Goal: Transaction & Acquisition: Purchase product/service

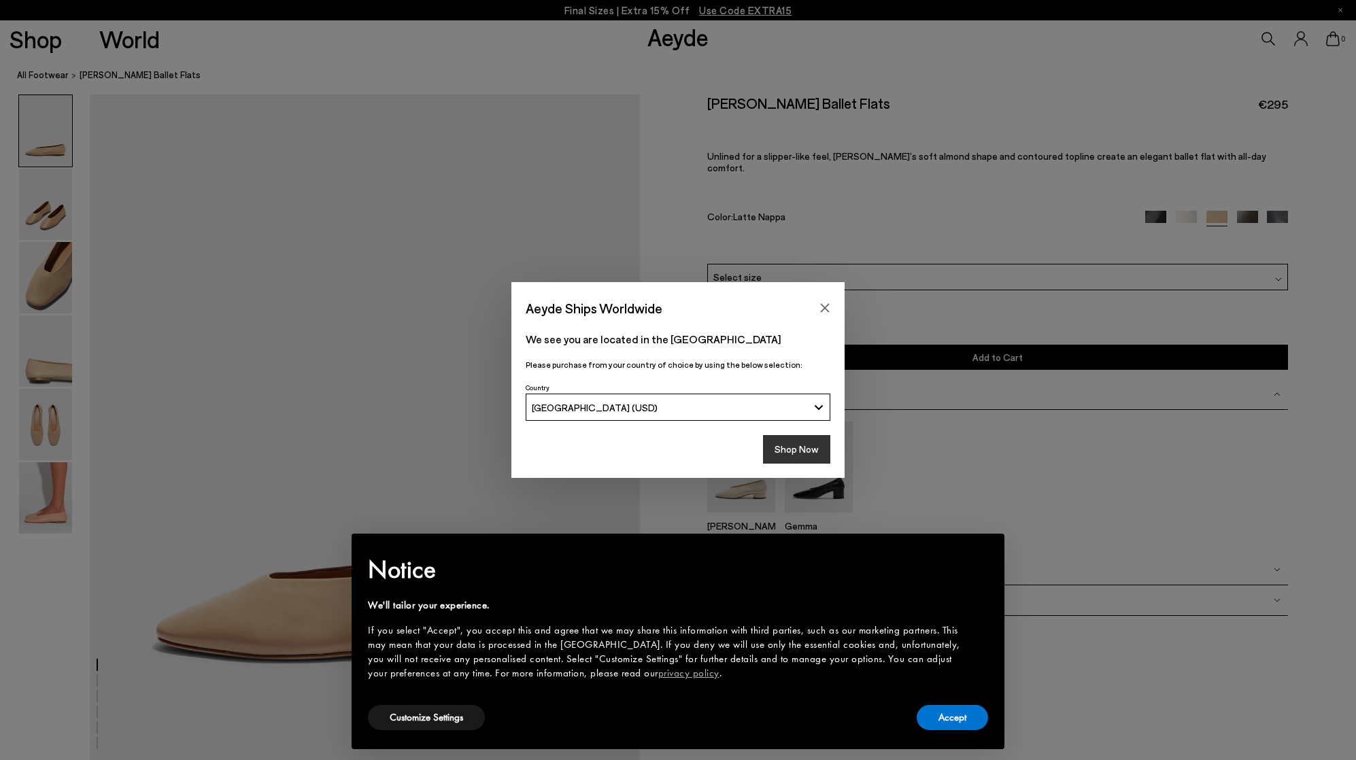
click at [810, 451] on button "Shop Now" at bounding box center [796, 449] width 67 height 29
click at [946, 725] on button "Accept" at bounding box center [951, 717] width 71 height 25
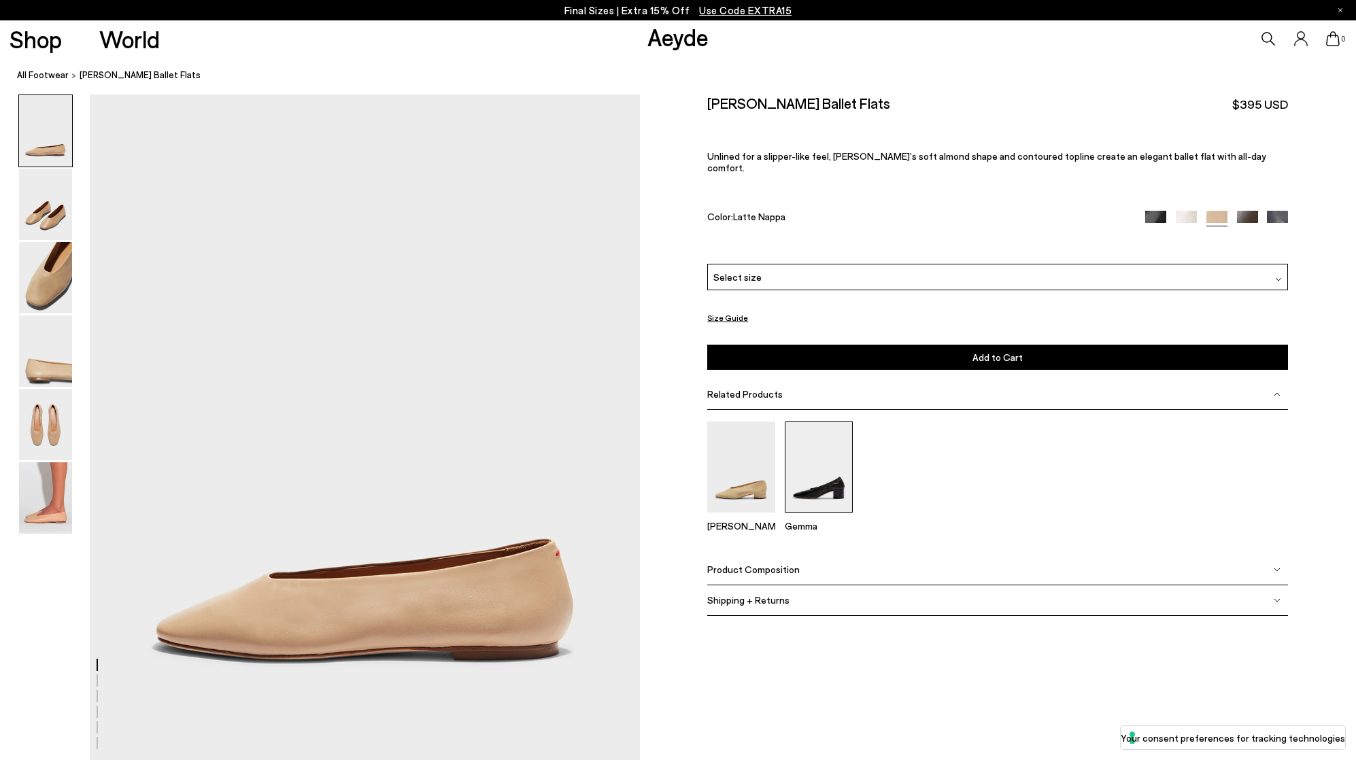
click at [827, 490] on img at bounding box center [819, 467] width 68 height 90
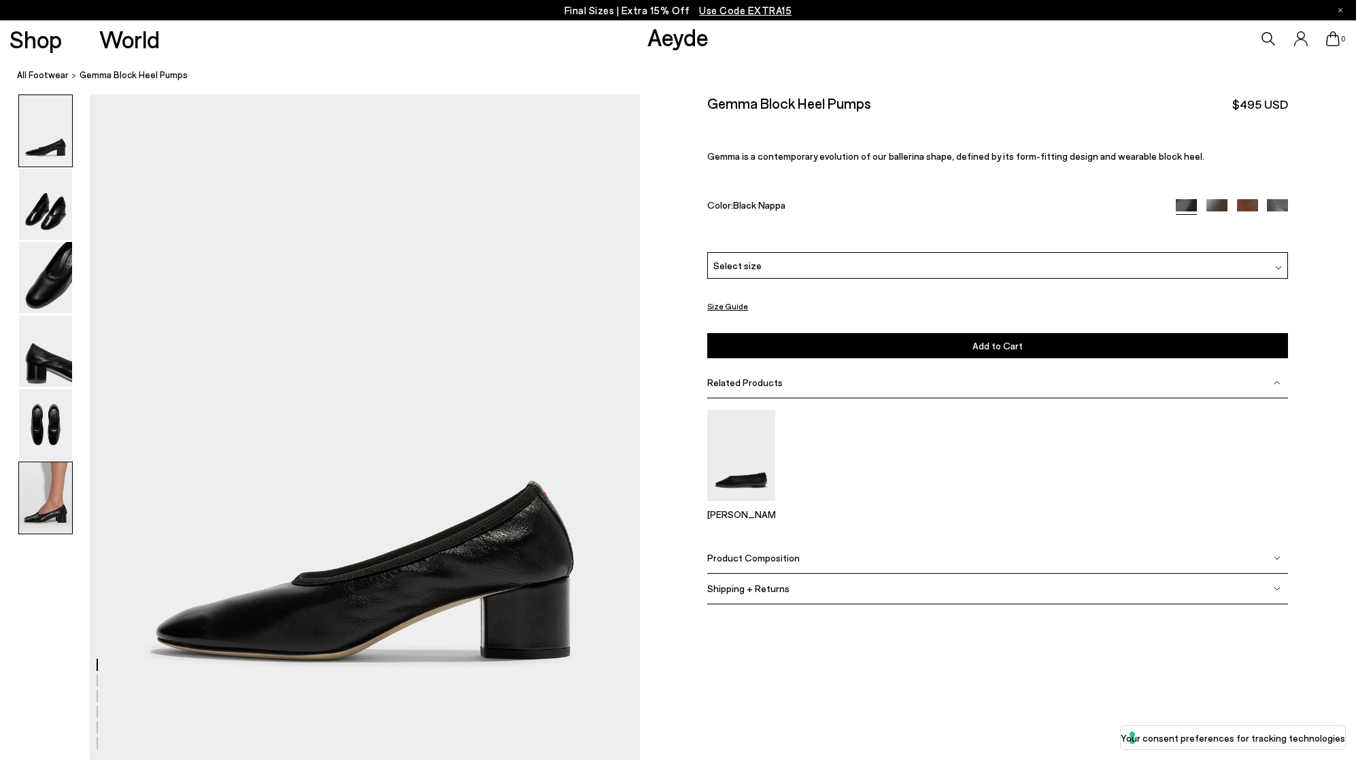
click at [58, 508] on img at bounding box center [45, 497] width 53 height 71
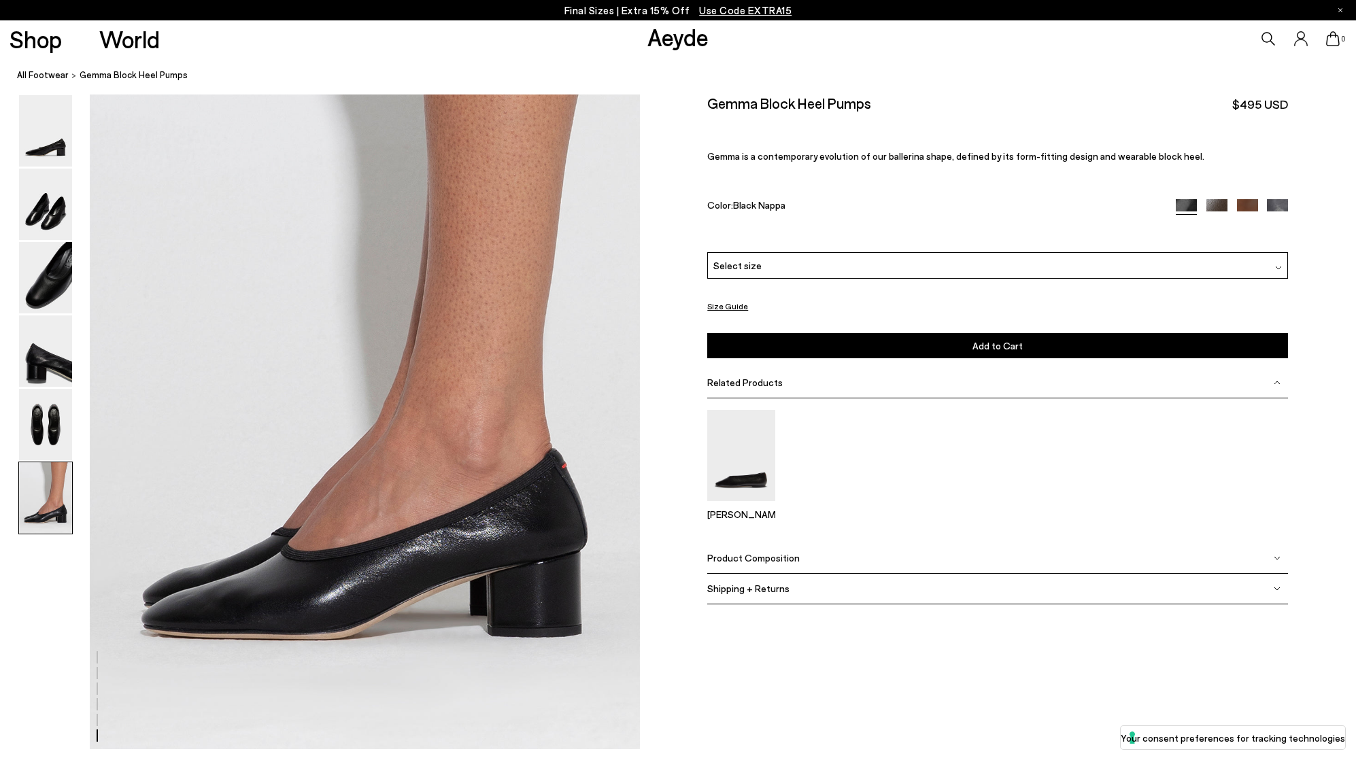
scroll to position [3702, 0]
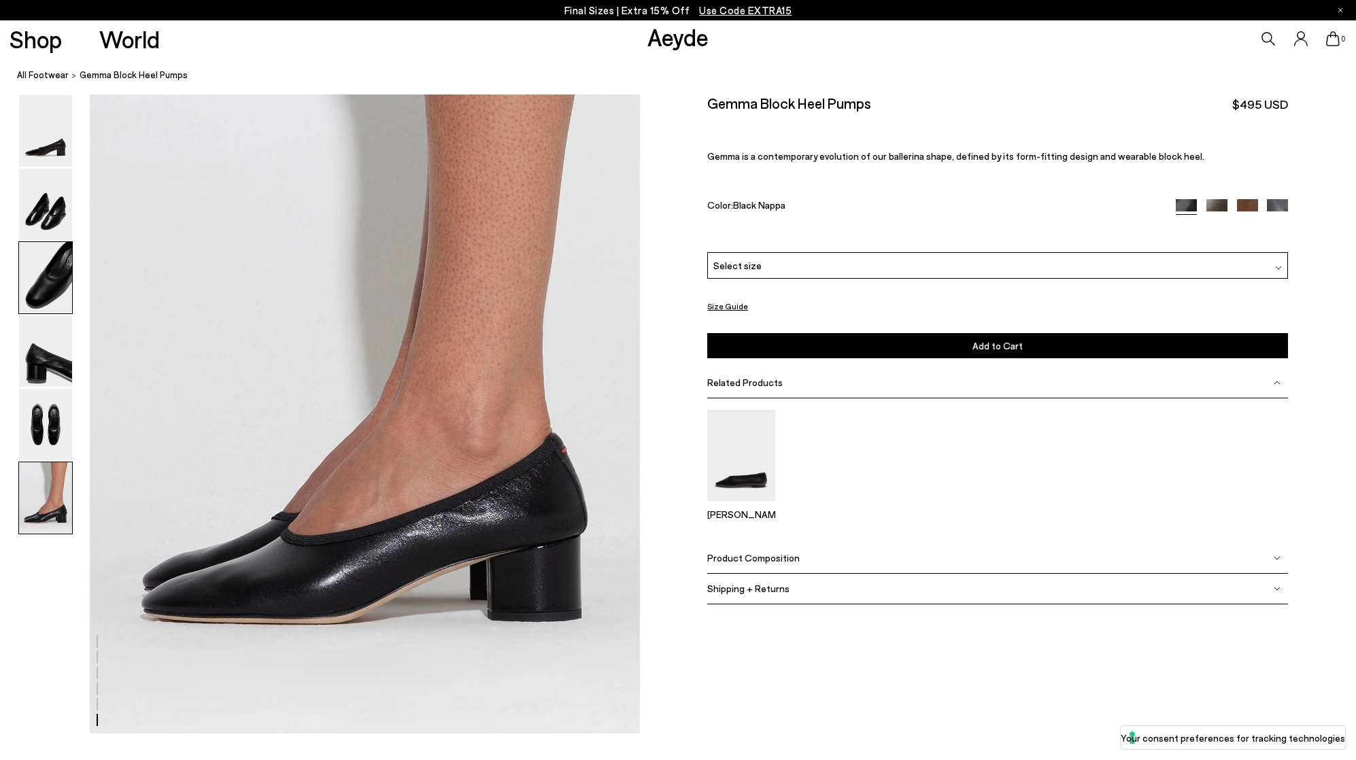
click at [47, 287] on img at bounding box center [45, 277] width 53 height 71
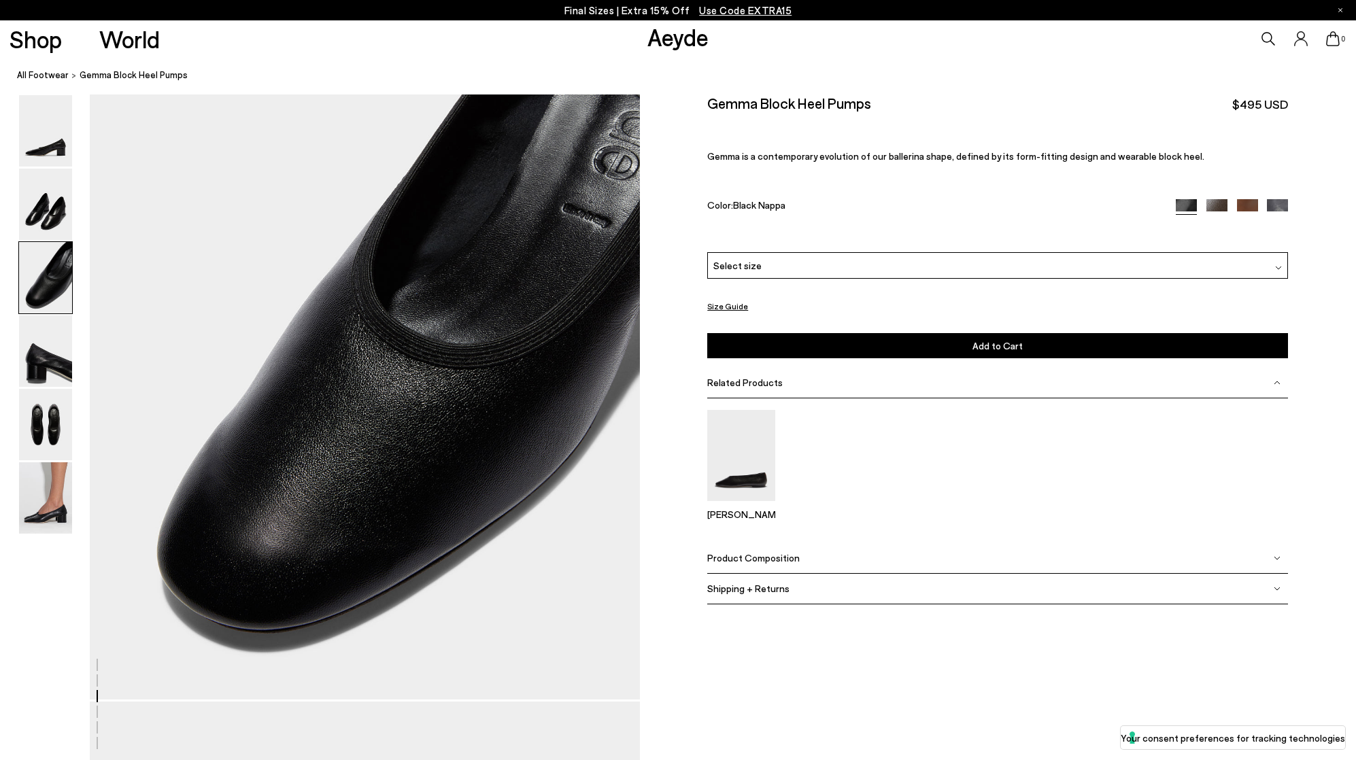
scroll to position [1404, 0]
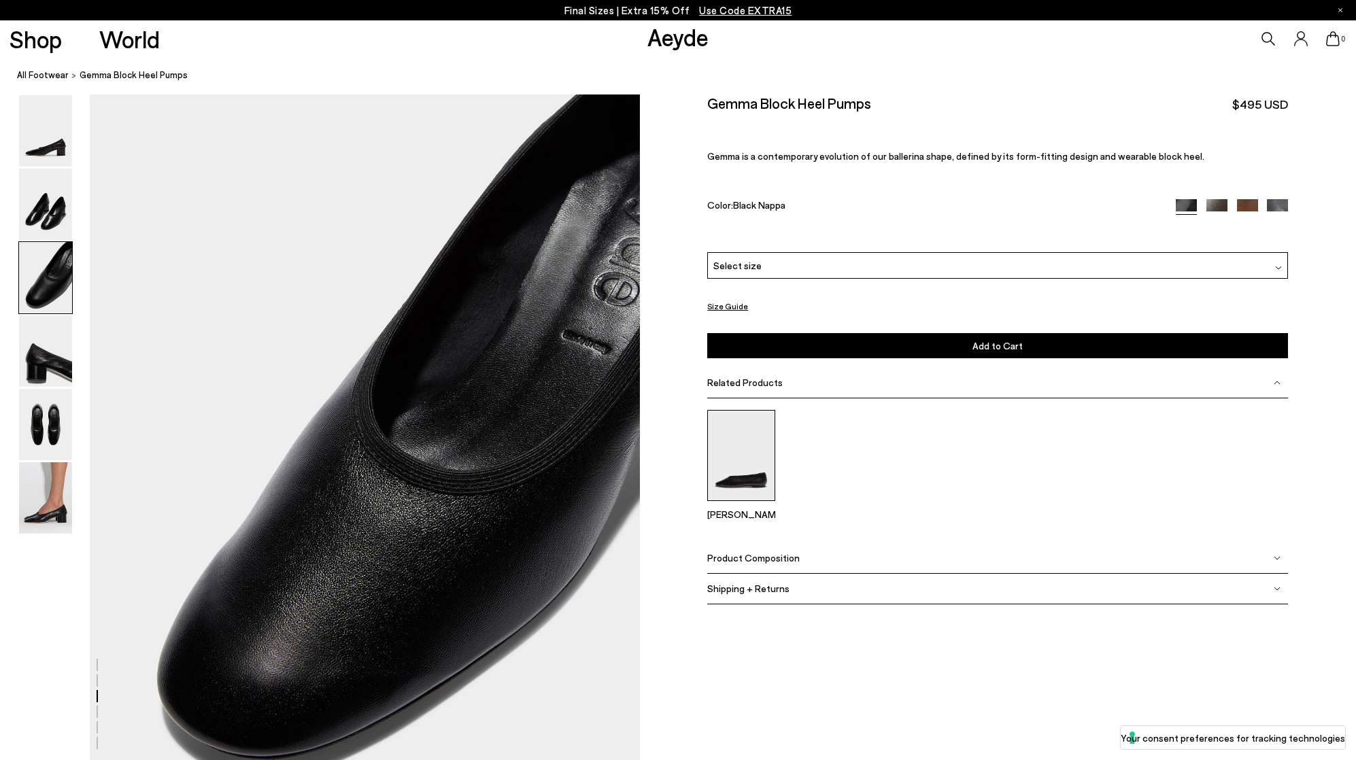
click at [753, 460] on img at bounding box center [741, 455] width 68 height 90
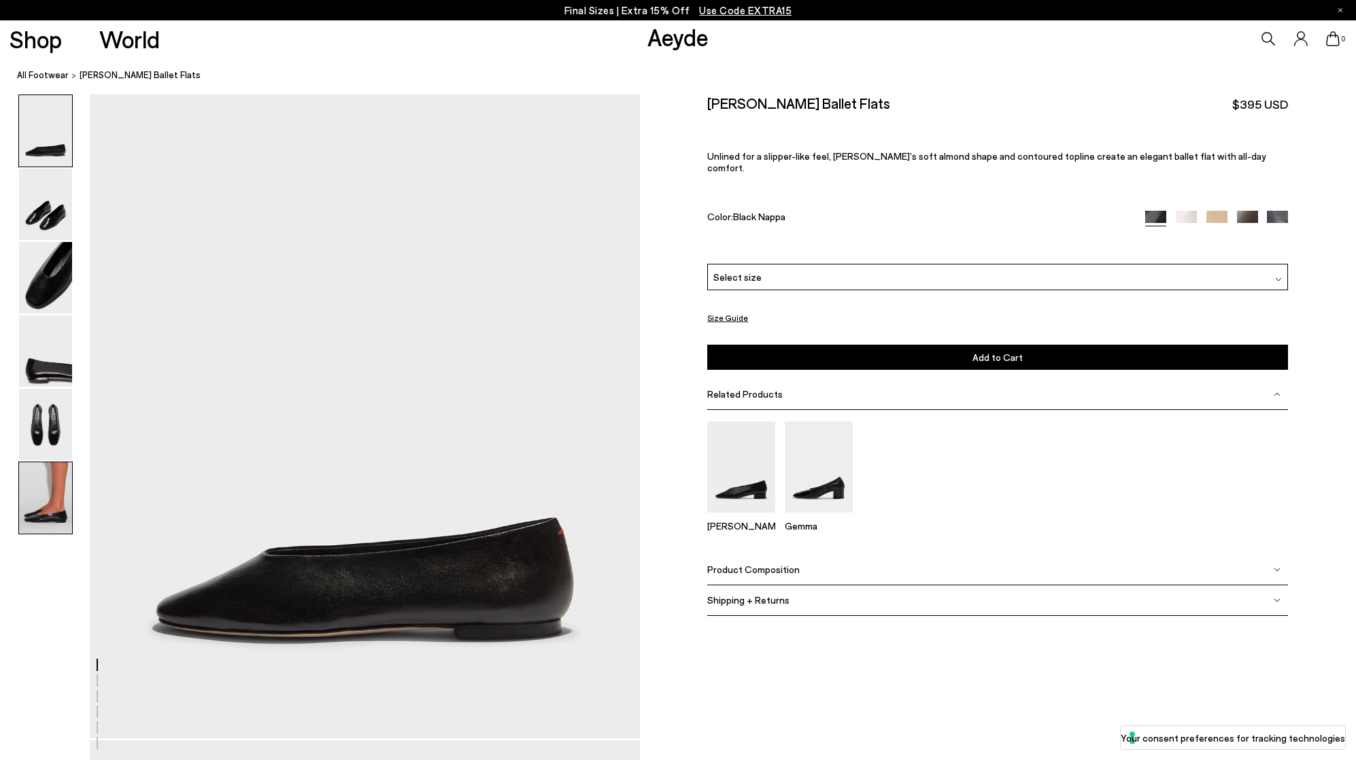
click at [27, 493] on img at bounding box center [45, 497] width 53 height 71
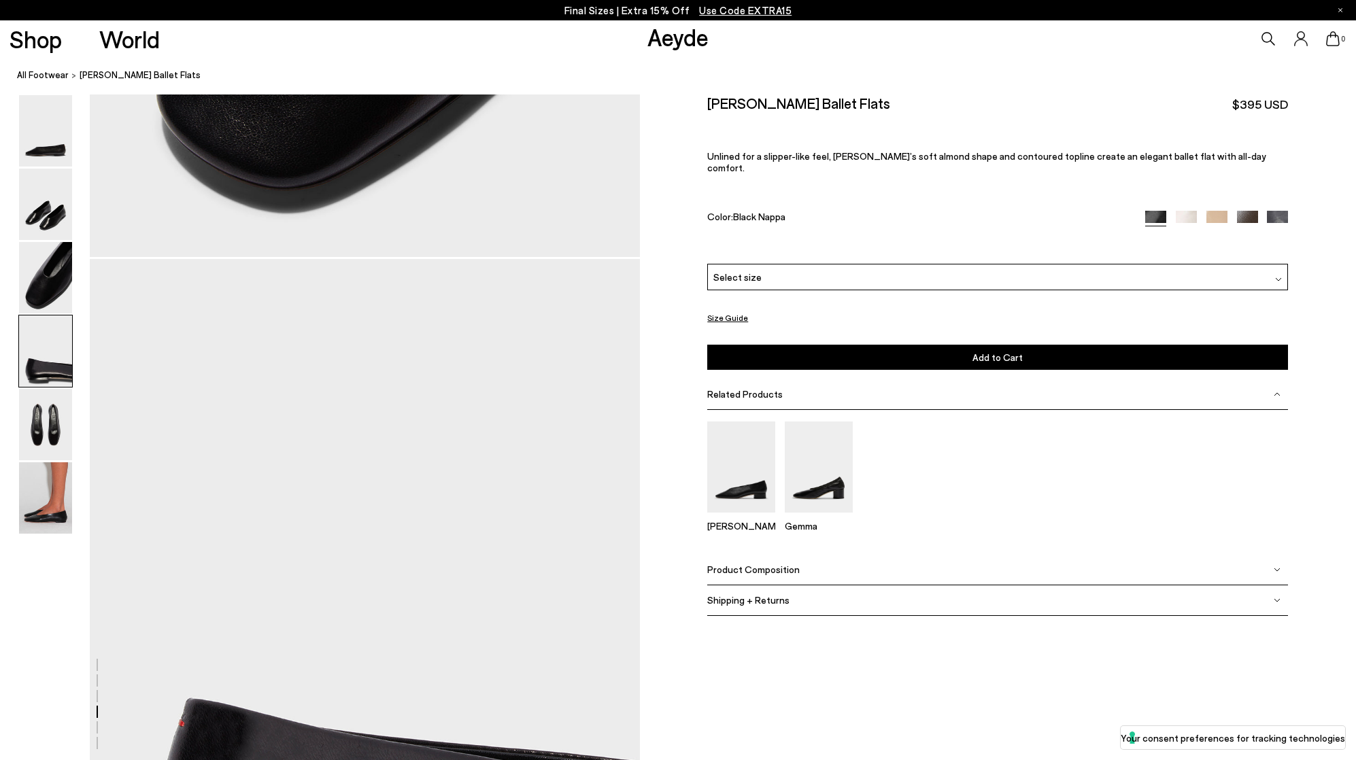
scroll to position [1971, 0]
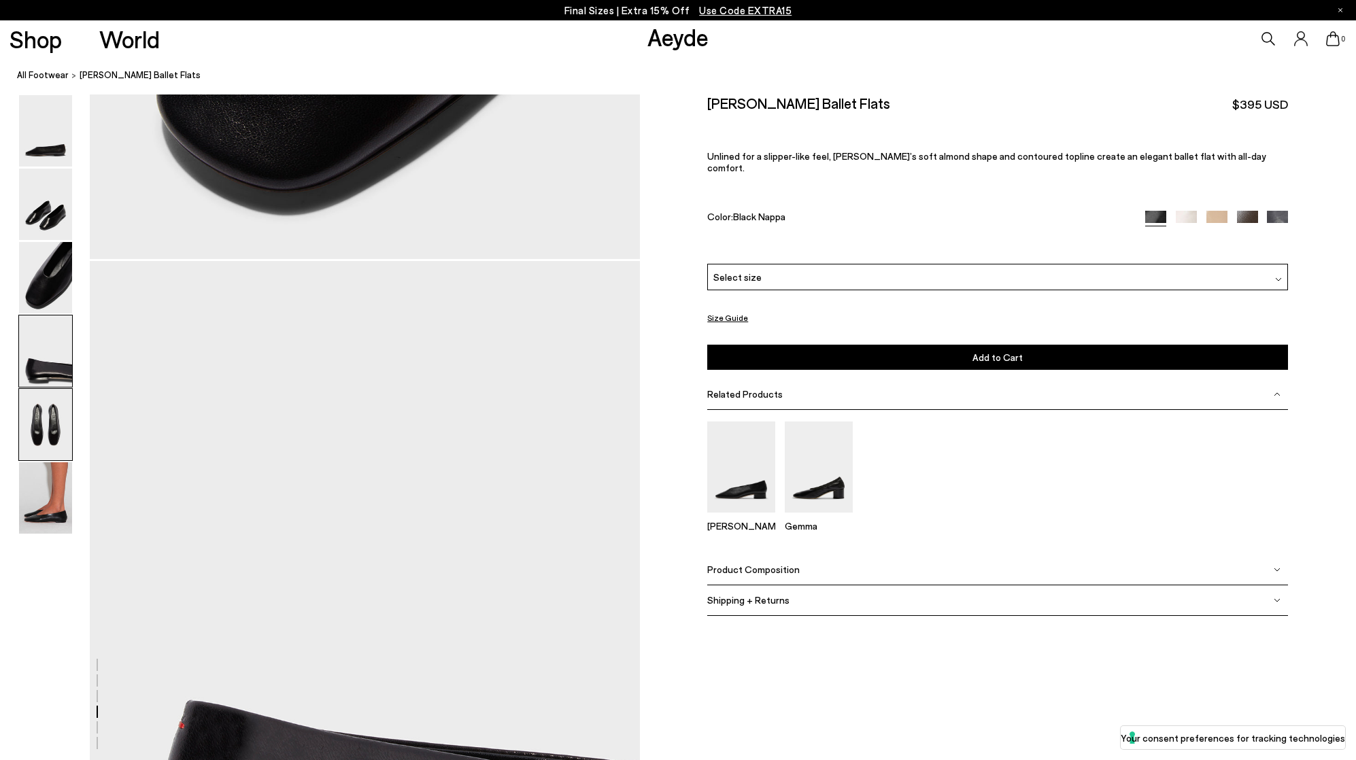
click at [39, 434] on img at bounding box center [45, 424] width 53 height 71
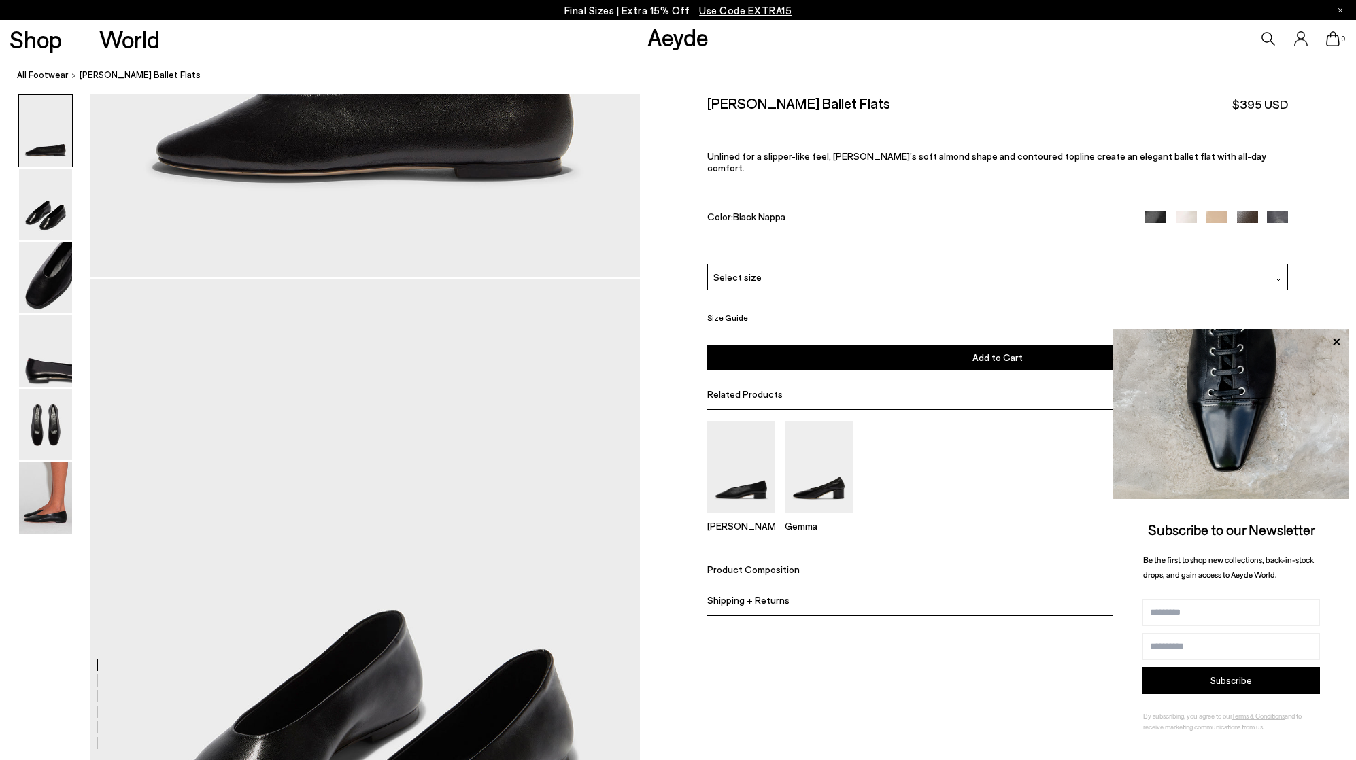
scroll to position [0, 0]
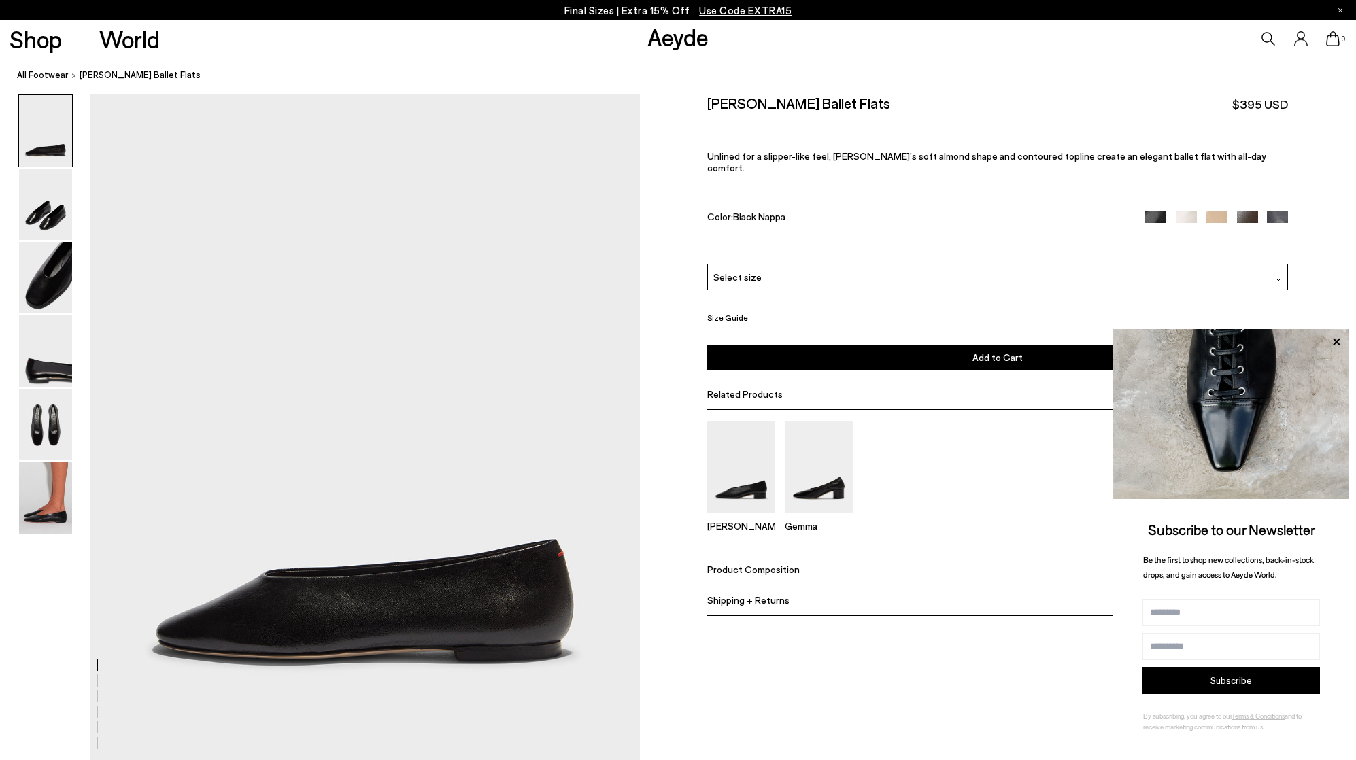
click at [659, 15] on p "Final Sizes | Extra 15% Off Use Code EXTRA15" at bounding box center [678, 10] width 228 height 17
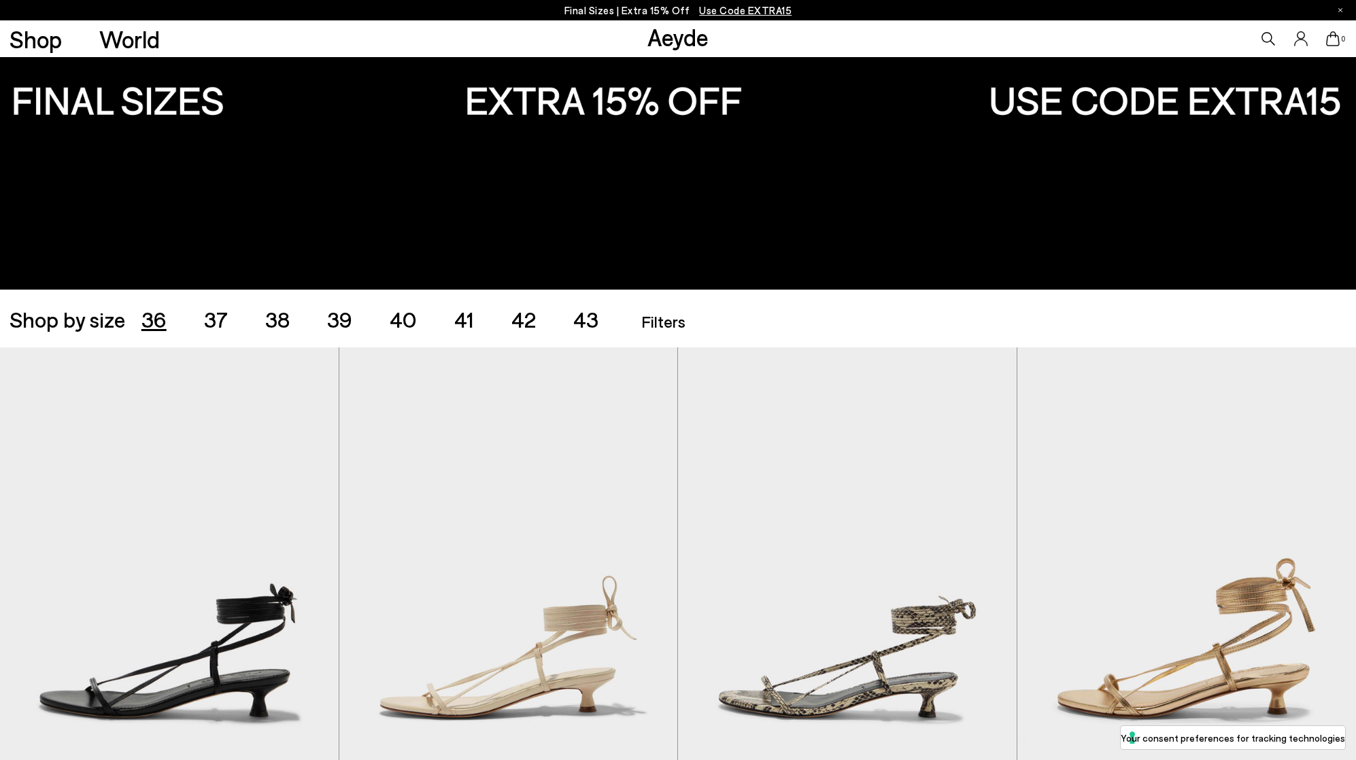
click at [156, 326] on span "36" at bounding box center [153, 319] width 25 height 26
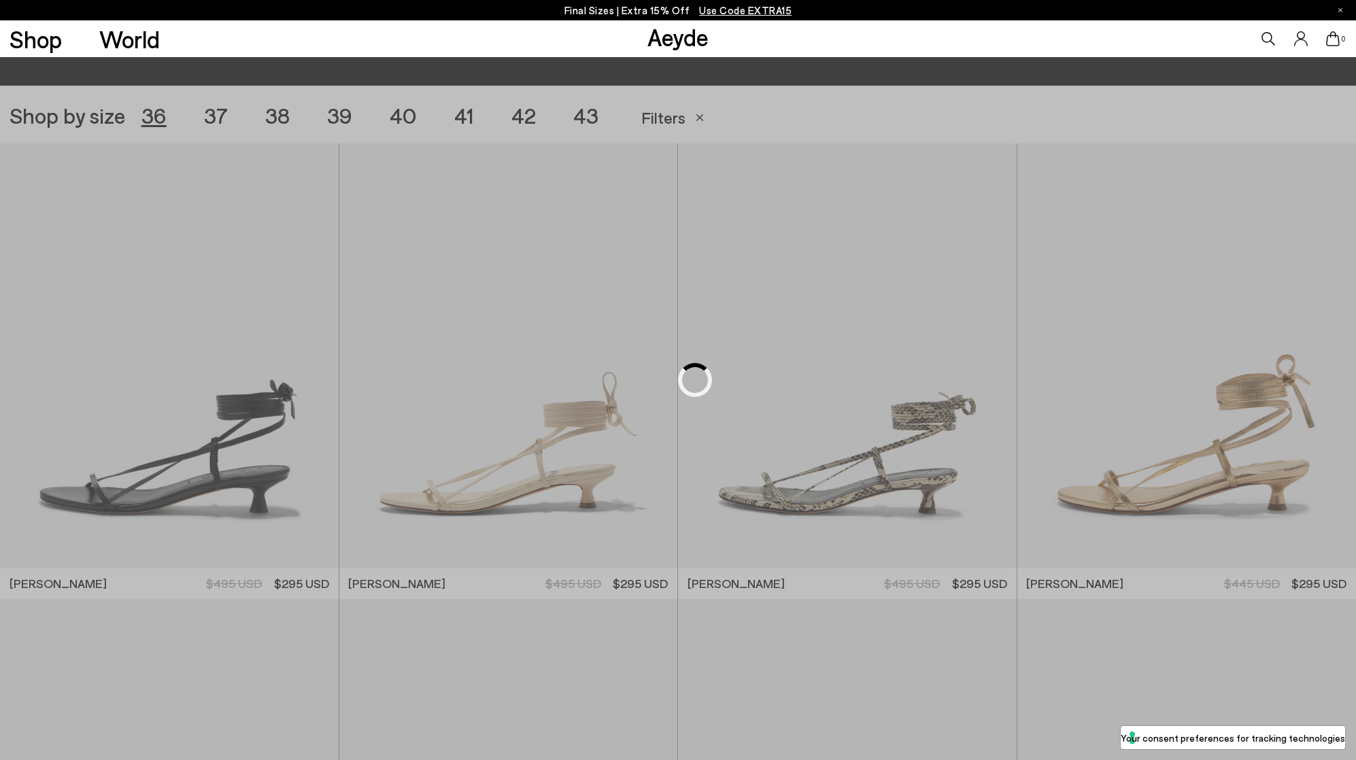
scroll to position [378, 0]
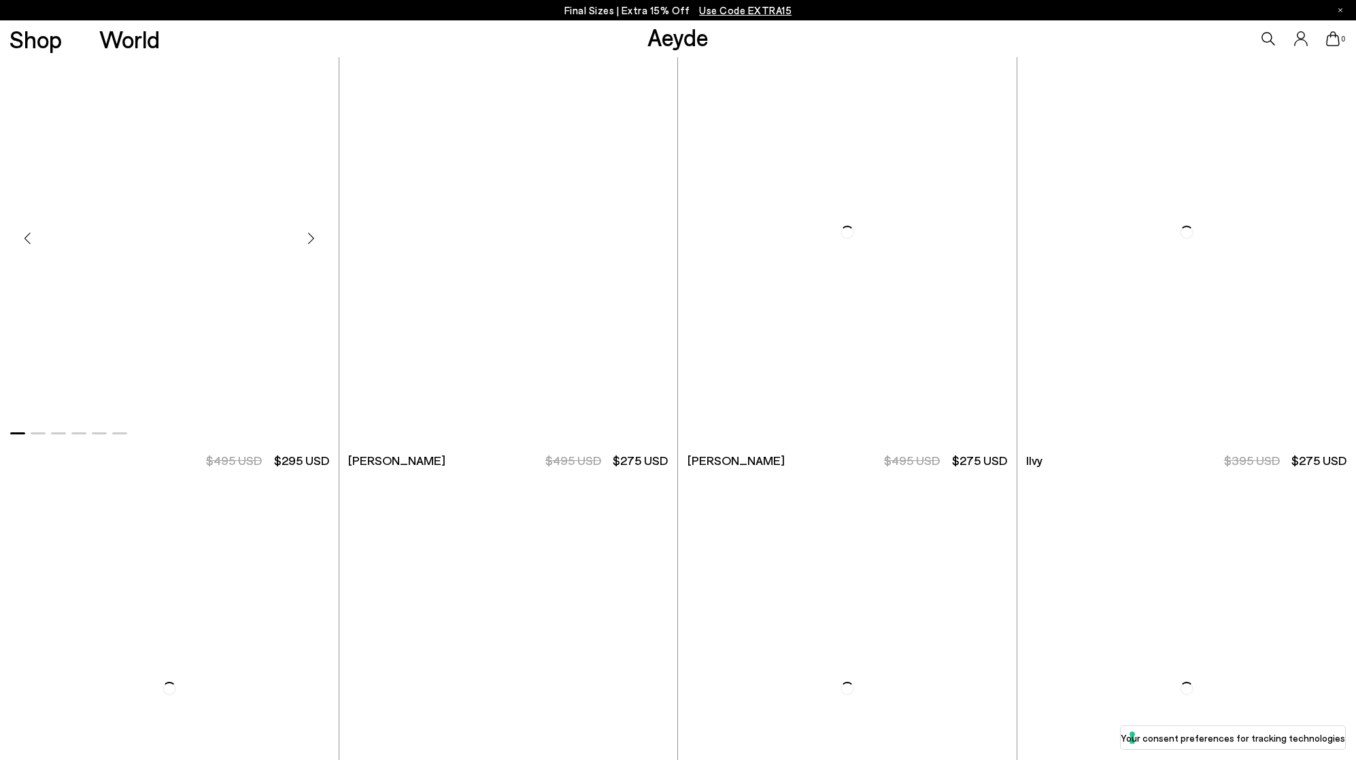
scroll to position [931, 0]
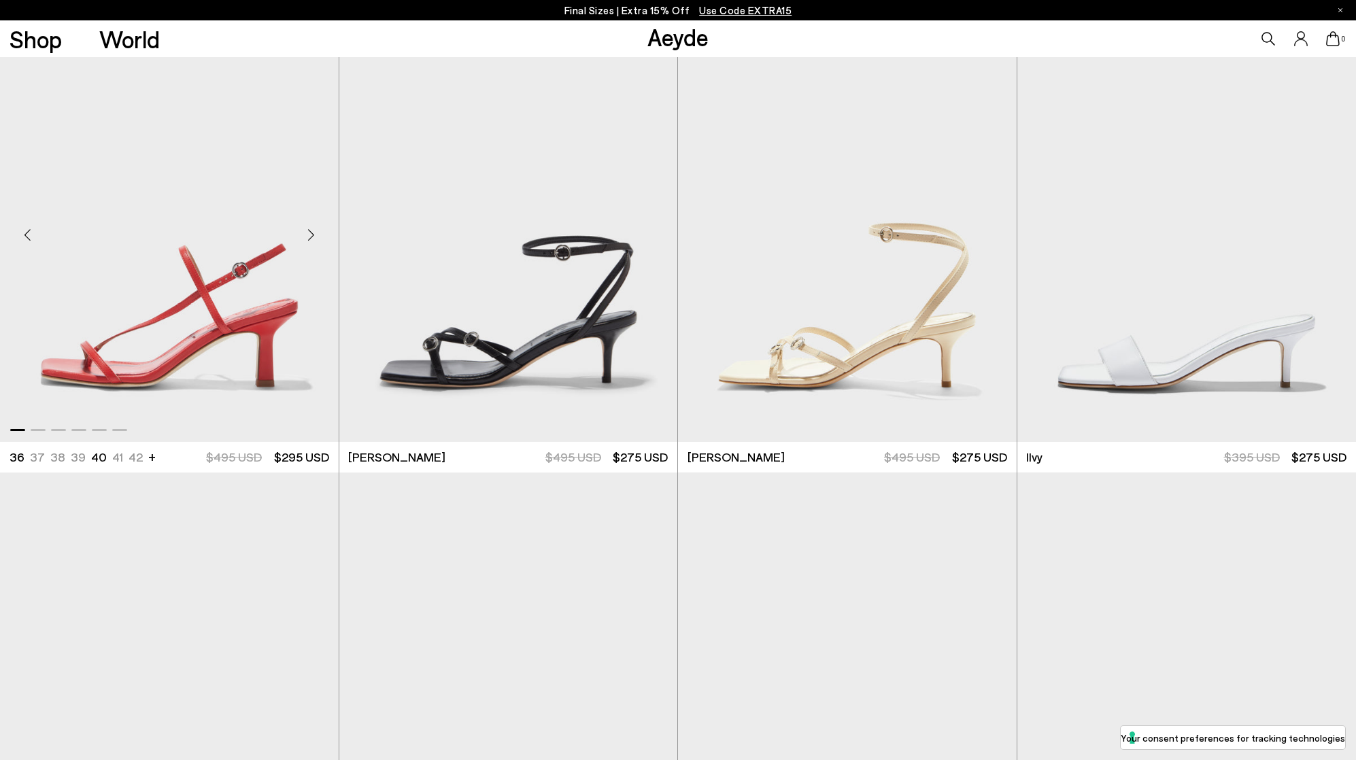
click at [317, 233] on div "Next slide" at bounding box center [311, 234] width 41 height 41
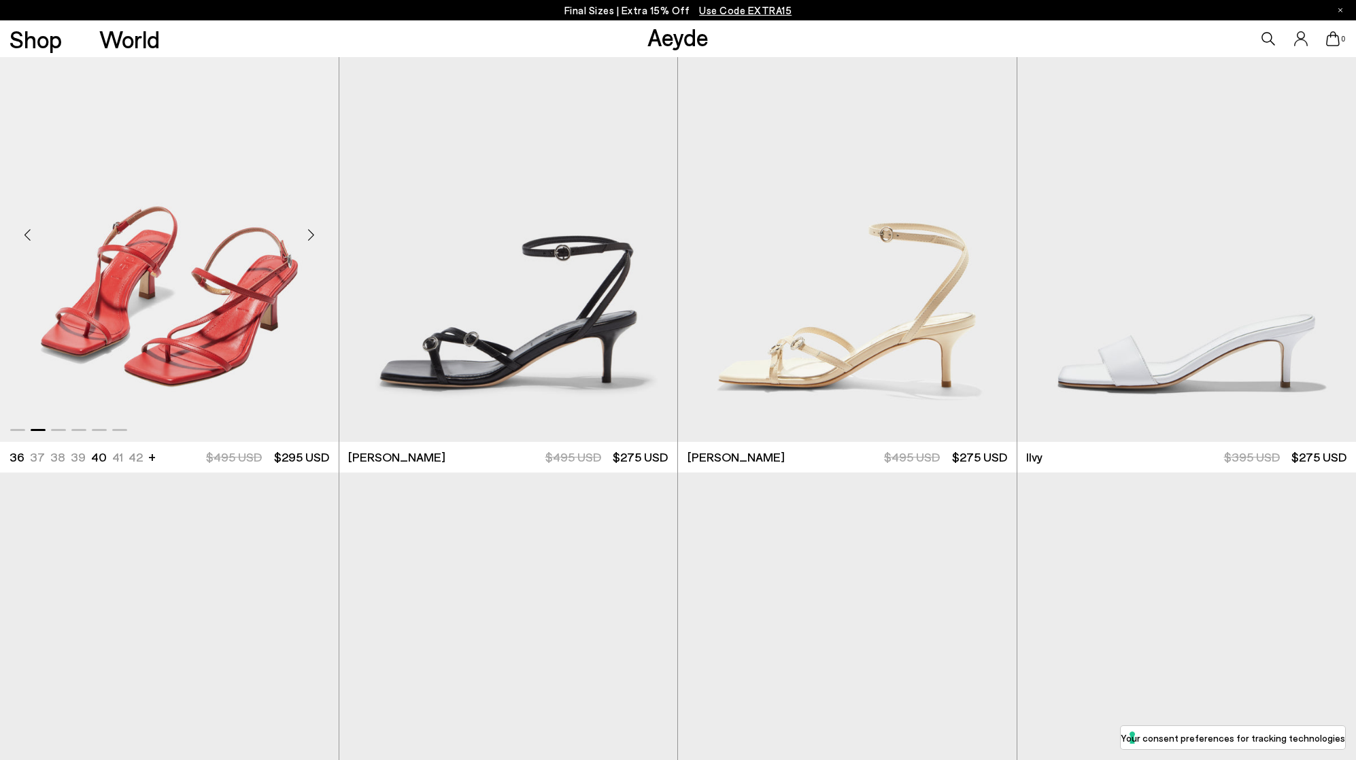
click at [317, 233] on div "Next slide" at bounding box center [311, 234] width 41 height 41
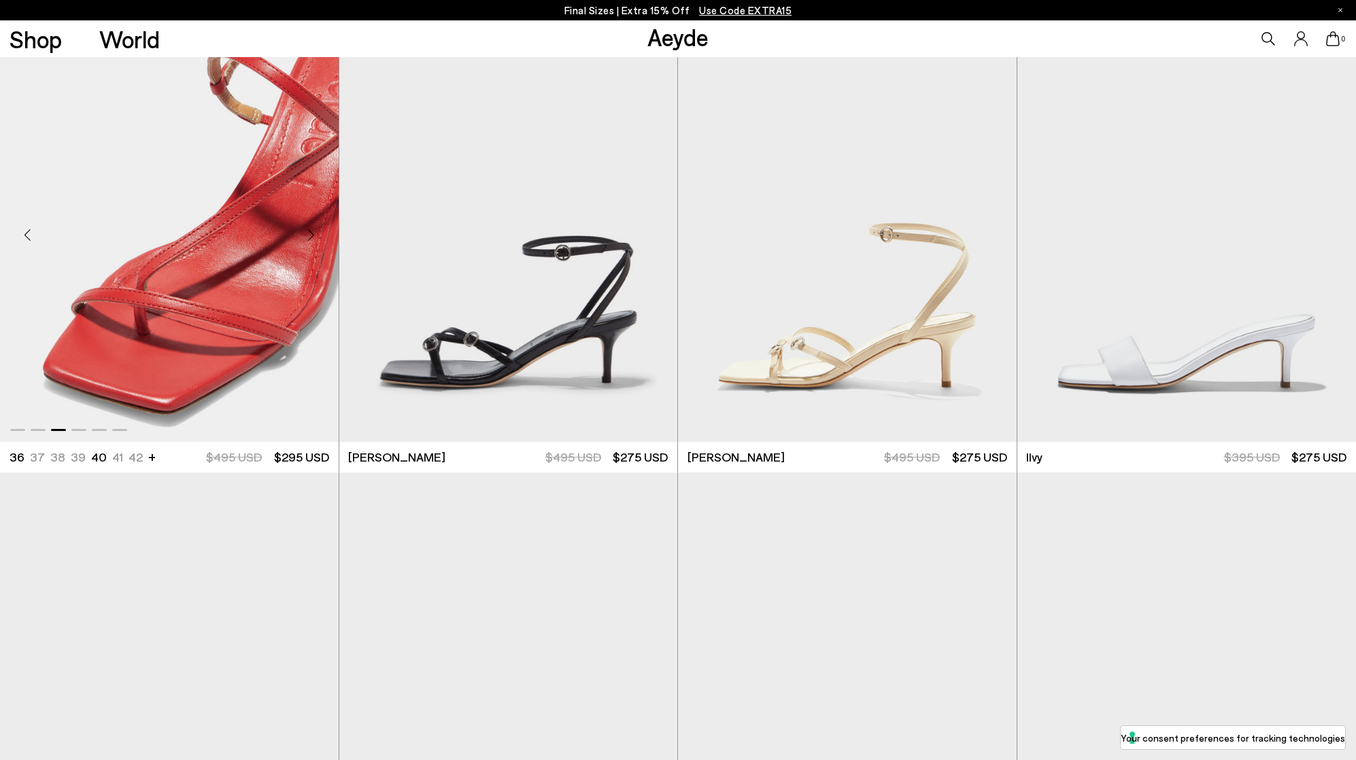
click at [317, 233] on div "Next slide" at bounding box center [311, 234] width 41 height 41
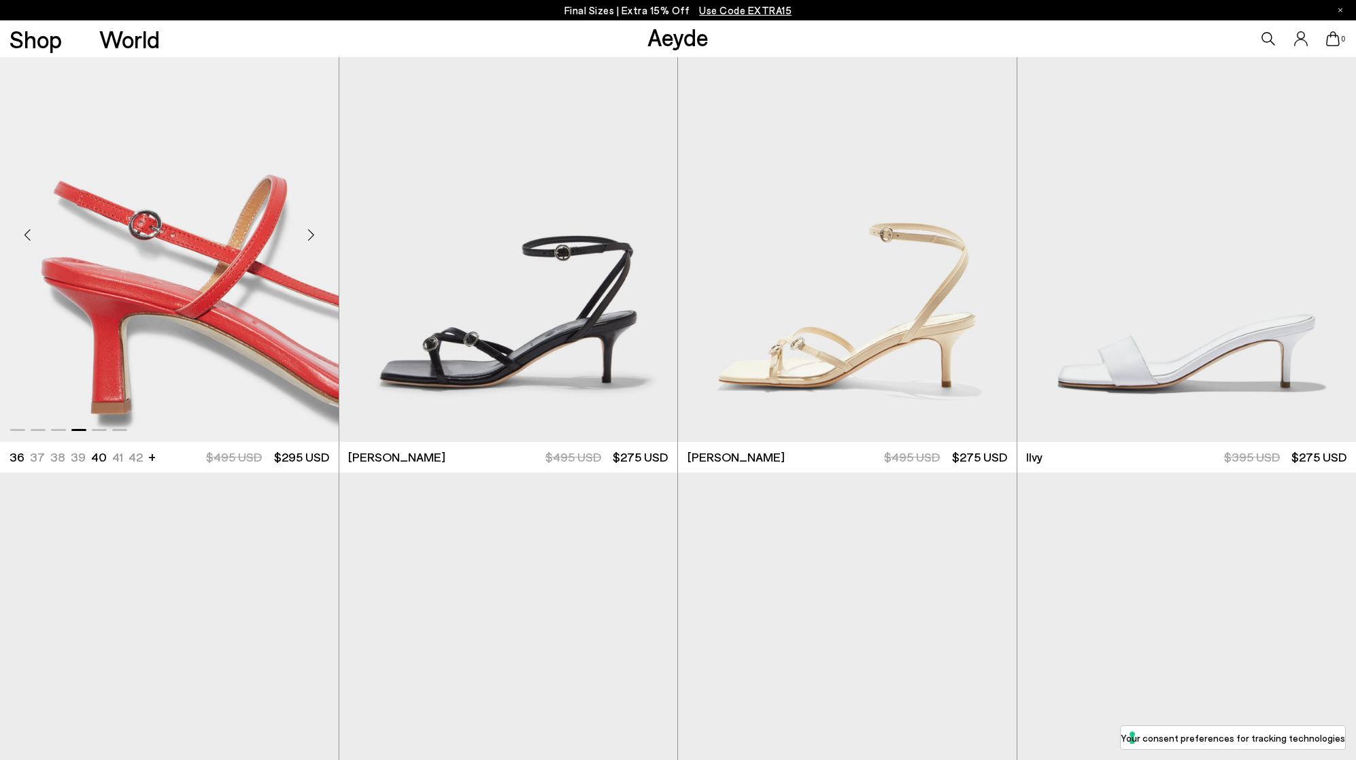
click at [317, 233] on div "Next slide" at bounding box center [311, 234] width 41 height 41
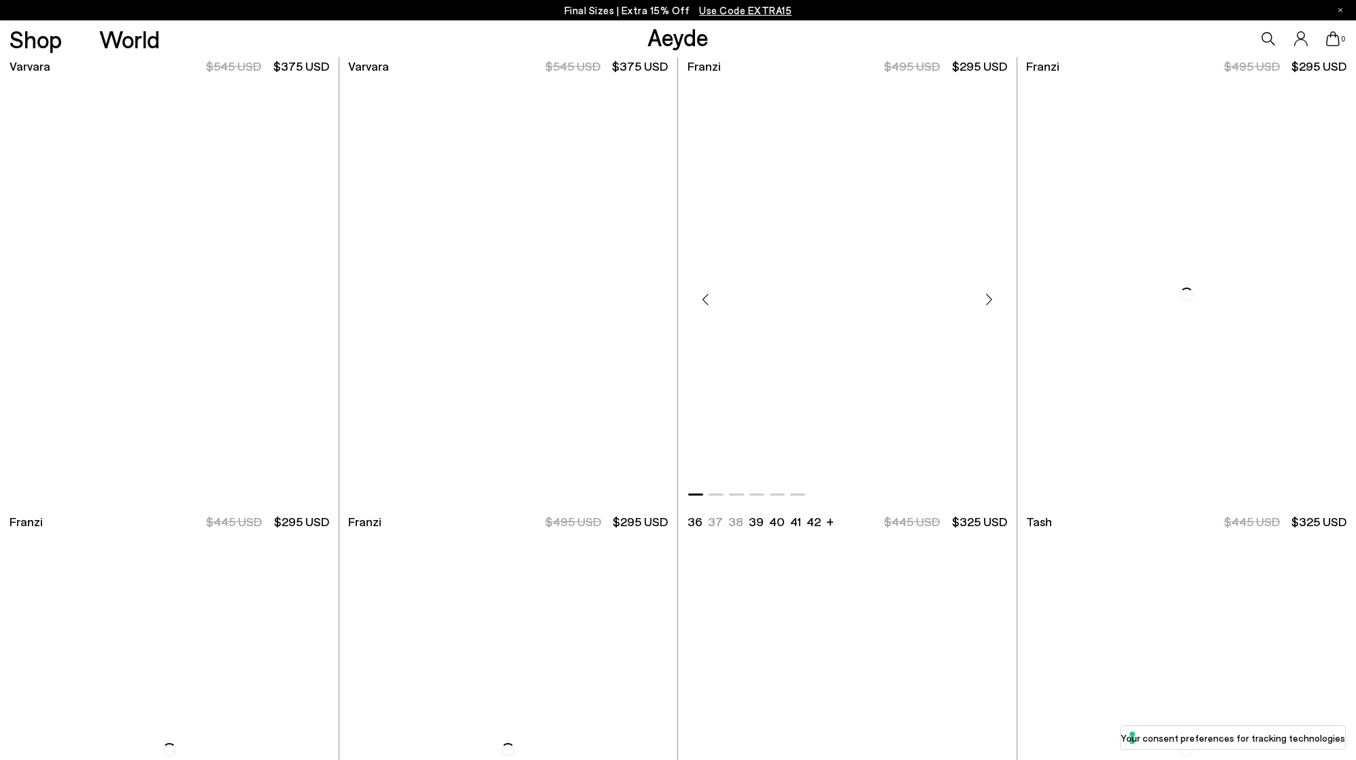
scroll to position [3146, 0]
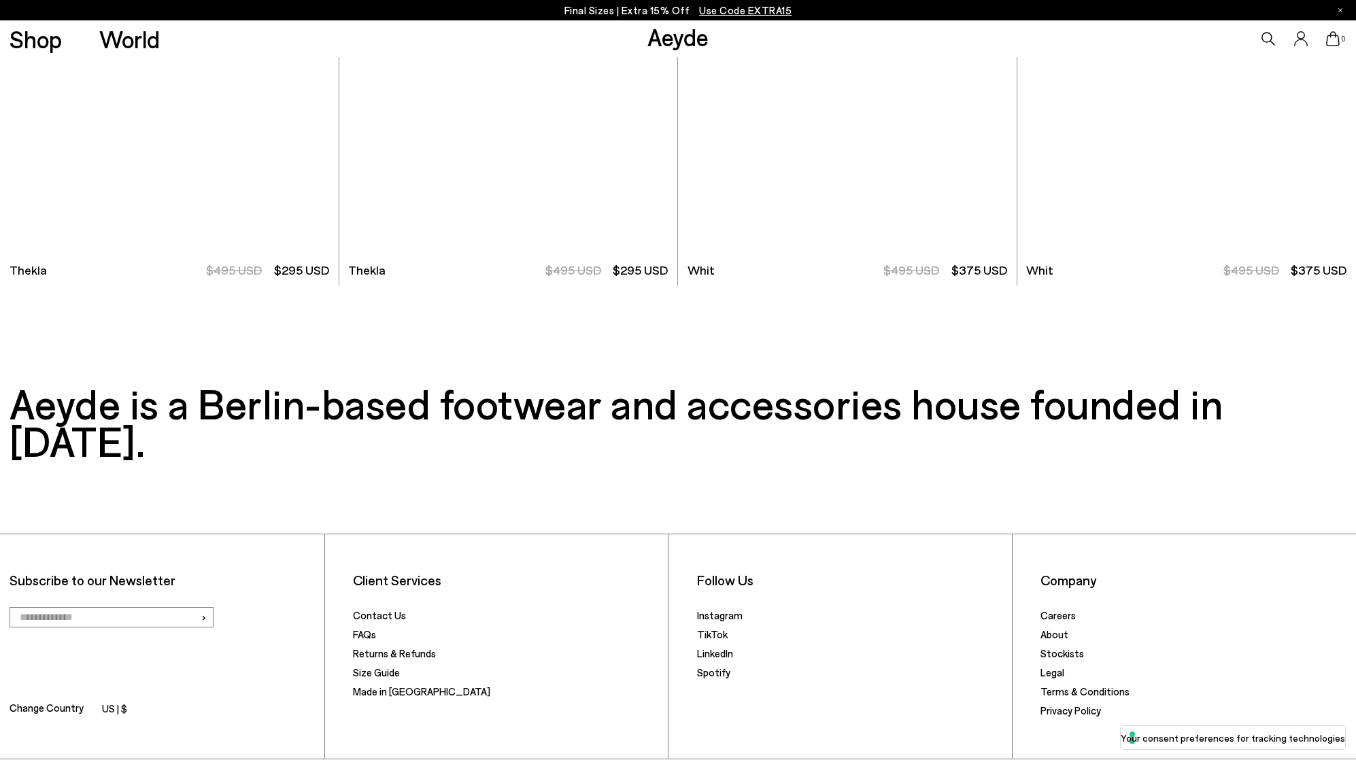
scroll to position [6684, 0]
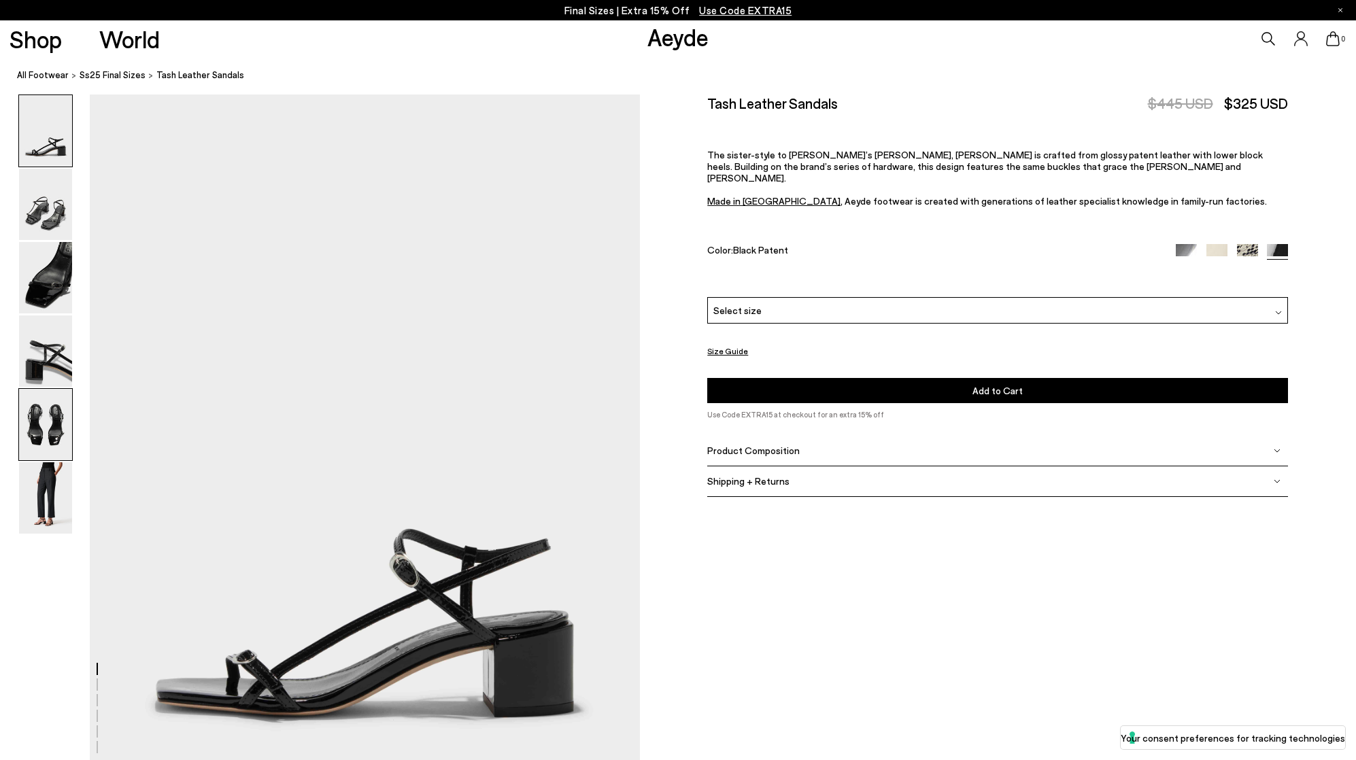
click at [51, 410] on img at bounding box center [45, 424] width 53 height 71
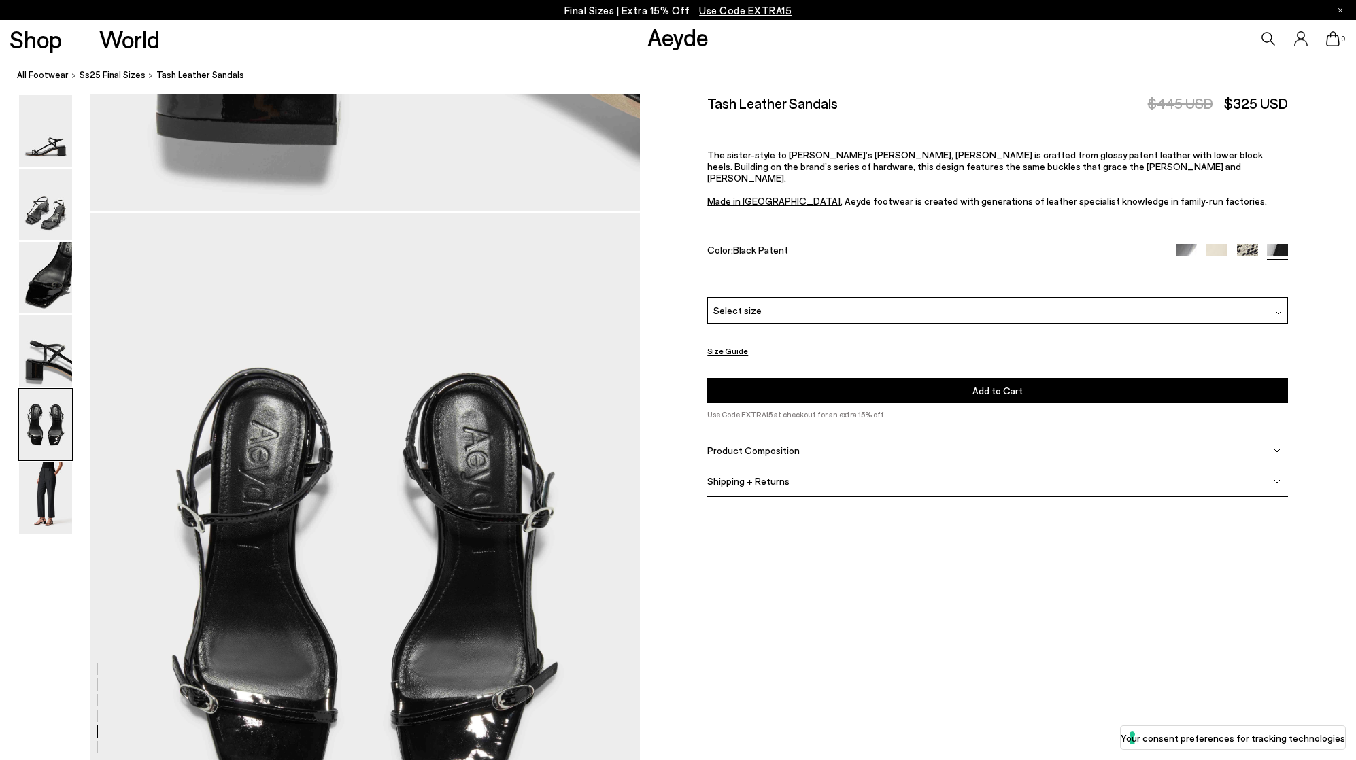
scroll to position [2941, 0]
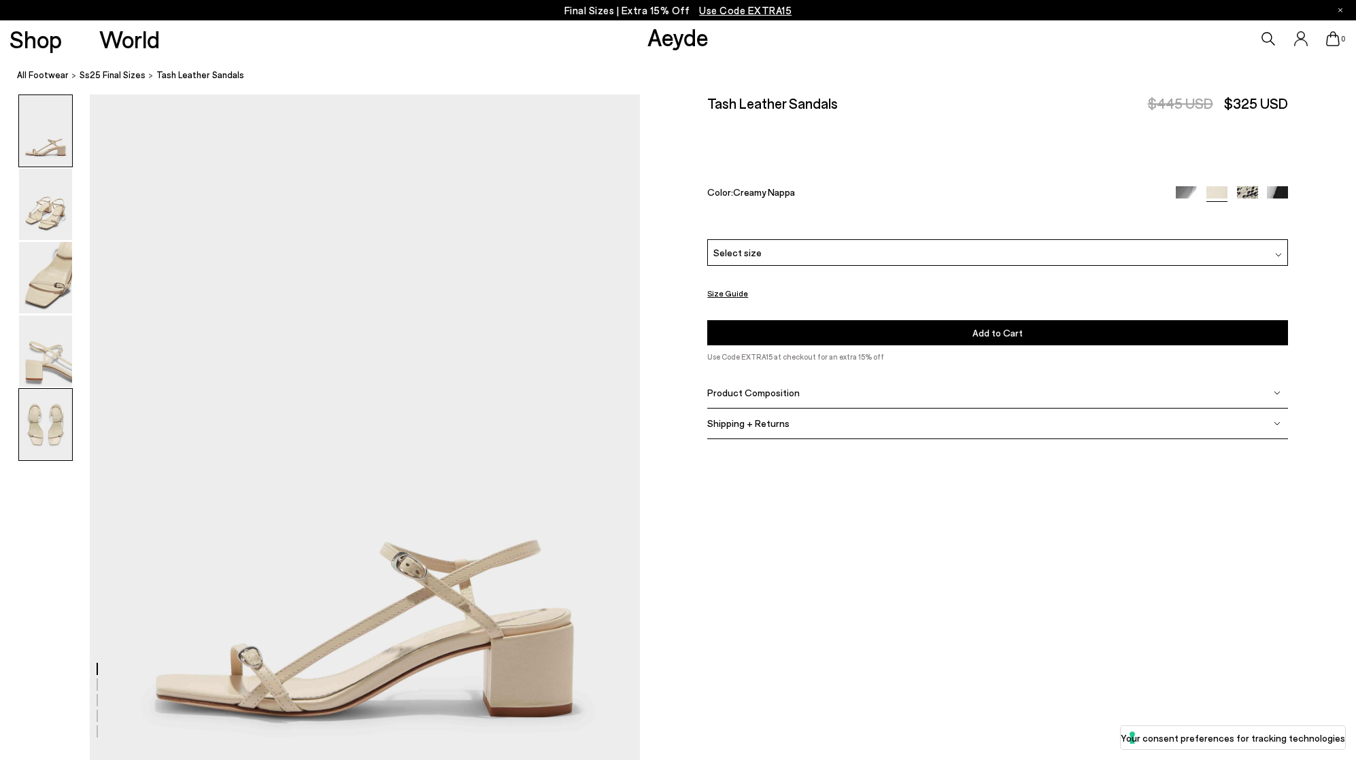
click at [61, 426] on img at bounding box center [45, 424] width 53 height 71
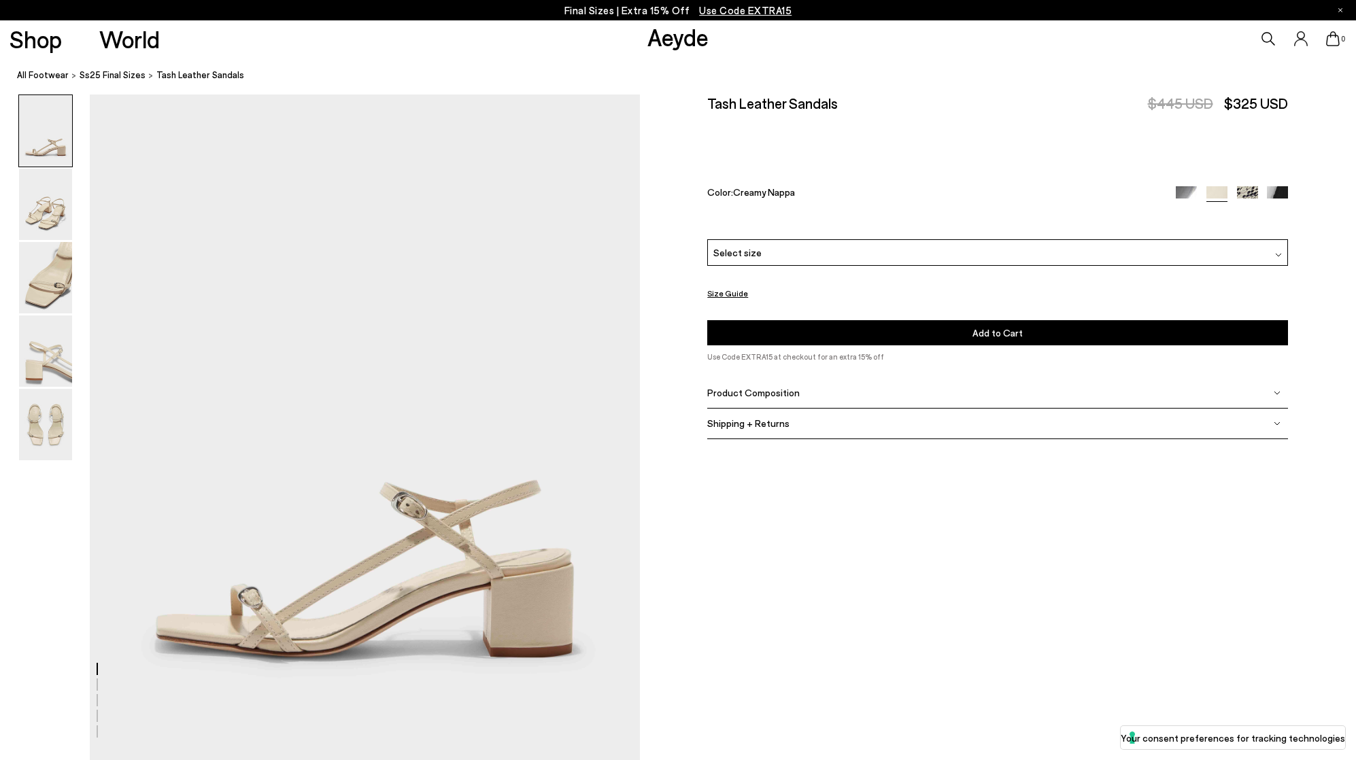
scroll to position [58, 0]
click at [736, 259] on span "Select size" at bounding box center [737, 252] width 48 height 14
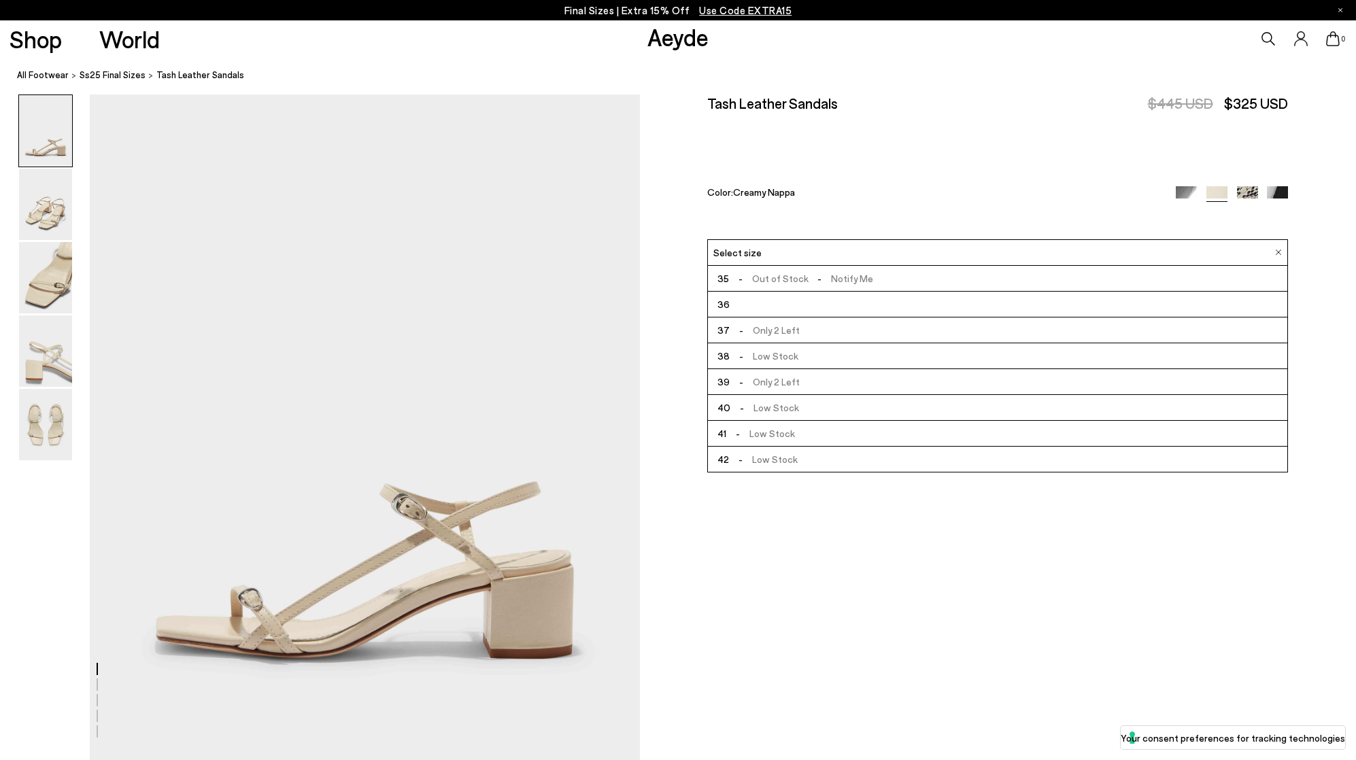
click at [734, 300] on li "36" at bounding box center [997, 305] width 579 height 26
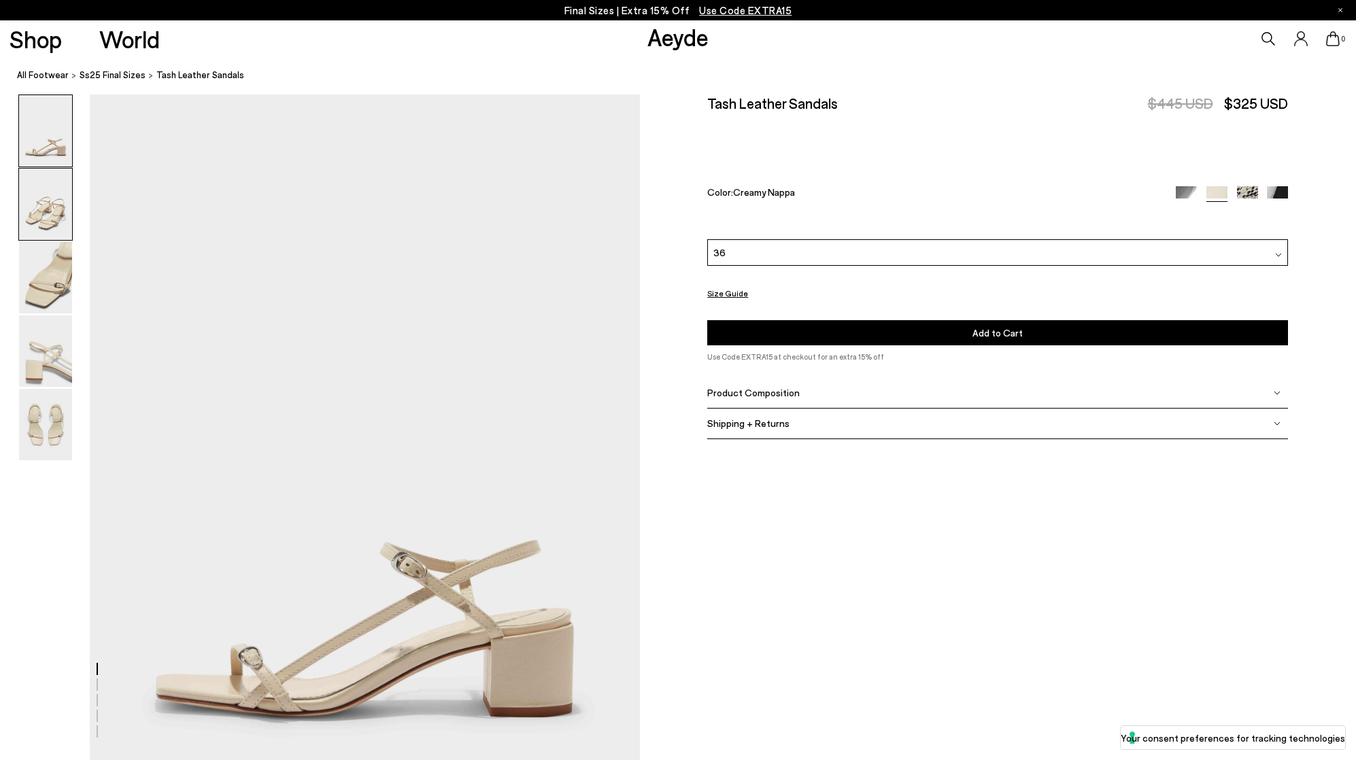
click at [54, 214] on img at bounding box center [45, 204] width 53 height 71
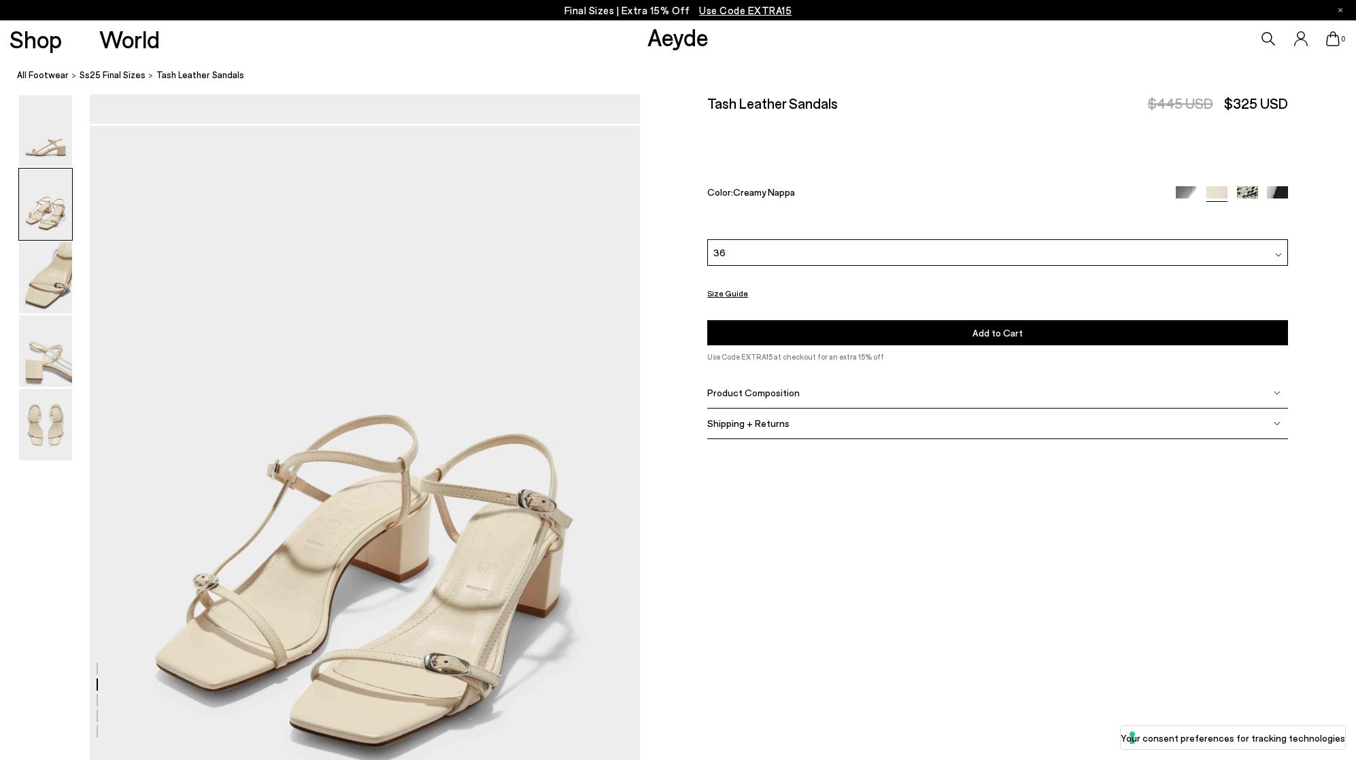
scroll to position [736, 0]
